Goal: Transaction & Acquisition: Purchase product/service

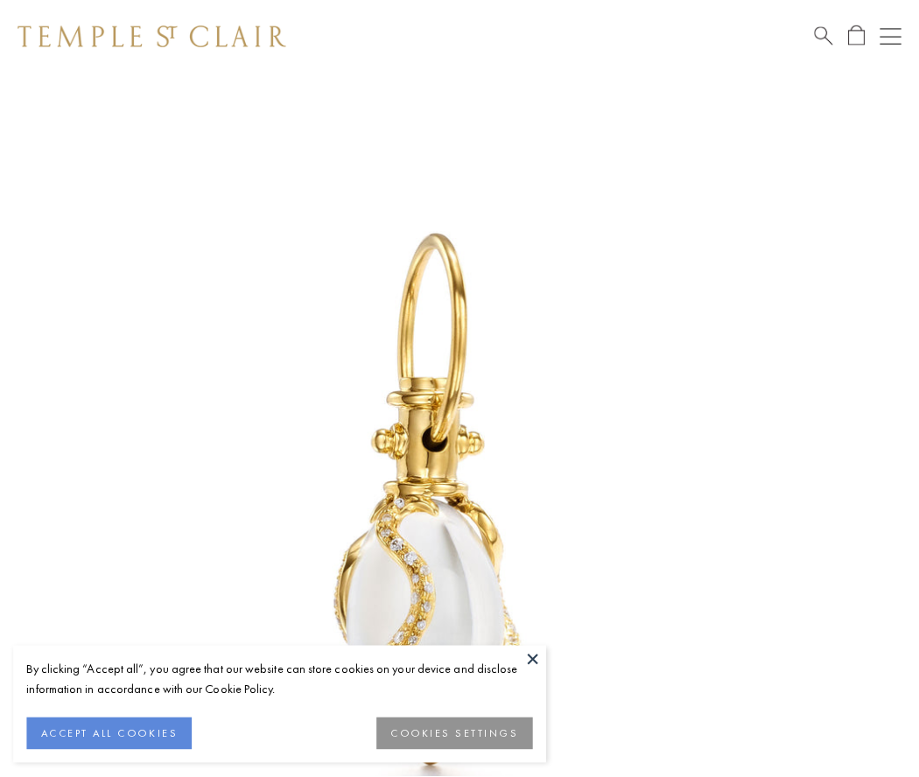
scroll to position [22, 0]
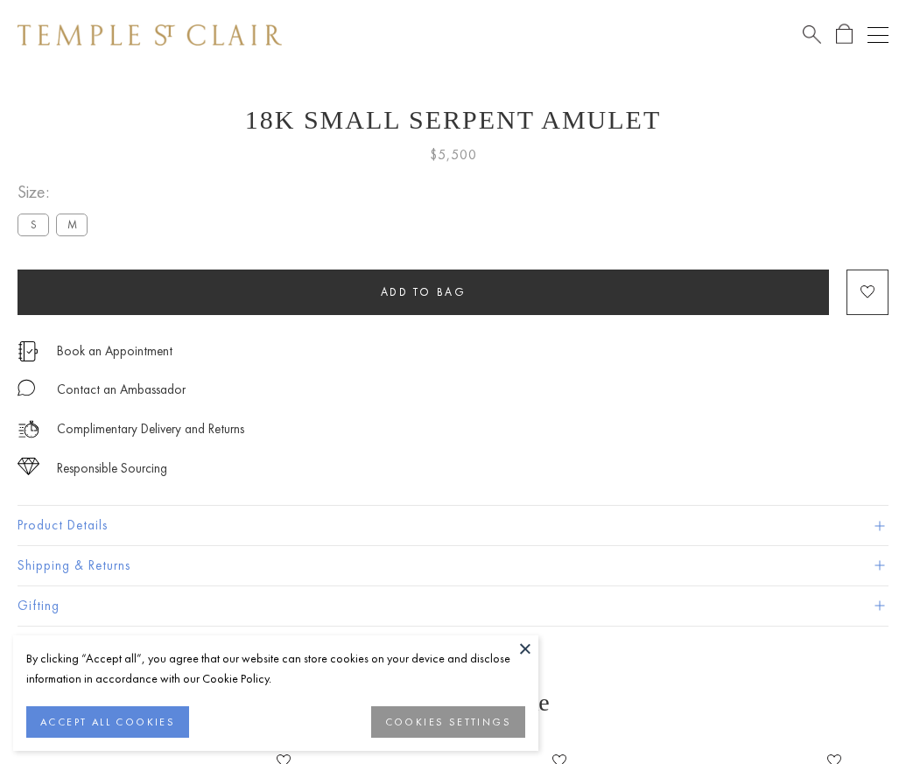
click at [423, 291] on span "Add to bag" at bounding box center [424, 291] width 86 height 15
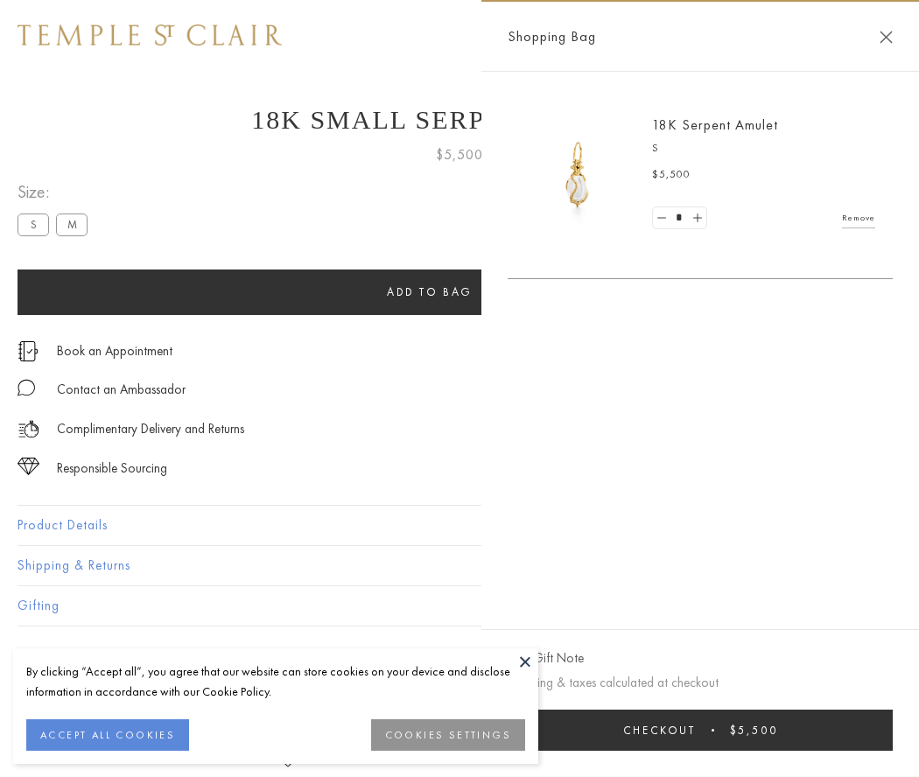
click at [714, 730] on span "submit" at bounding box center [713, 730] width 3 height 3
